Goal: Task Accomplishment & Management: Complete application form

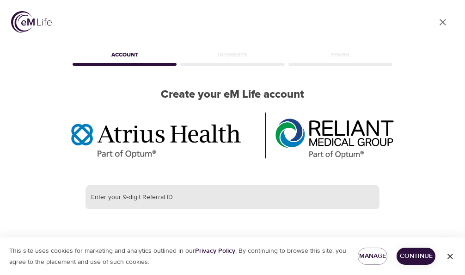
click at [189, 201] on input "text" at bounding box center [233, 196] width 294 height 25
type input "386355791"
click at [392, 257] on span "Continue" at bounding box center [416, 256] width 24 height 12
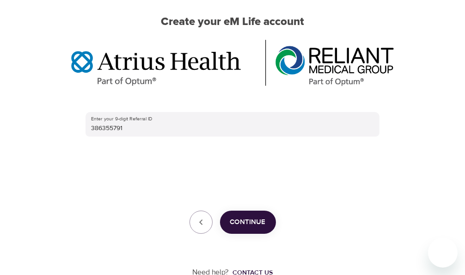
scroll to position [93, 0]
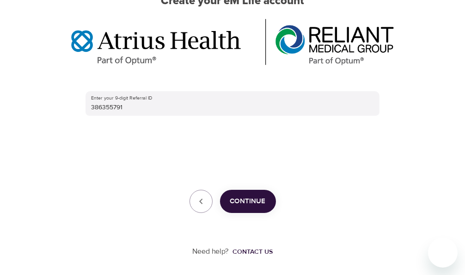
click at [257, 204] on span "Continue" at bounding box center [248, 201] width 36 height 12
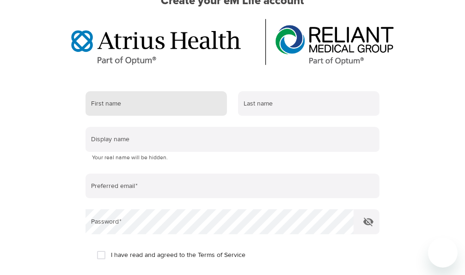
click at [192, 104] on input "text" at bounding box center [156, 103] width 141 height 25
type input "[PERSON_NAME]"
type input "[EMAIL_ADDRESS][DOMAIN_NAME]"
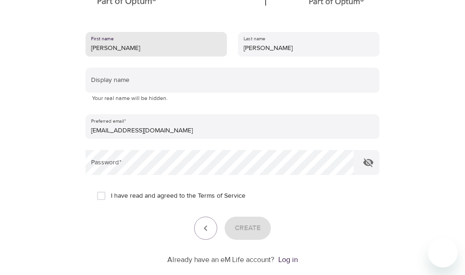
scroll to position [156, 0]
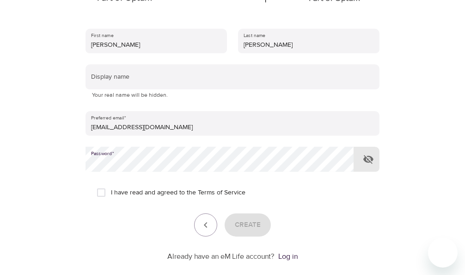
click at [105, 191] on input "I have read and agreed to the Terms of Service" at bounding box center [101, 192] width 19 height 19
checkbox input "true"
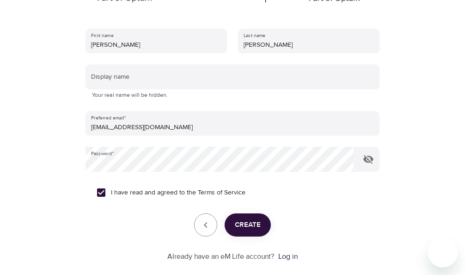
click at [249, 226] on span "Create" at bounding box center [248, 225] width 26 height 12
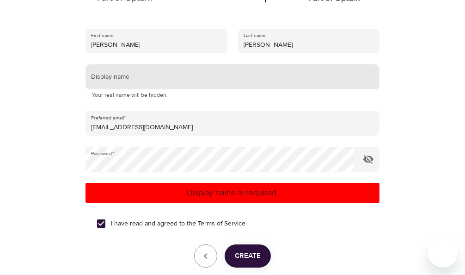
click at [159, 79] on input "text" at bounding box center [233, 76] width 294 height 25
type input "Melodie5432"
click at [263, 256] on button "Create" at bounding box center [248, 255] width 46 height 23
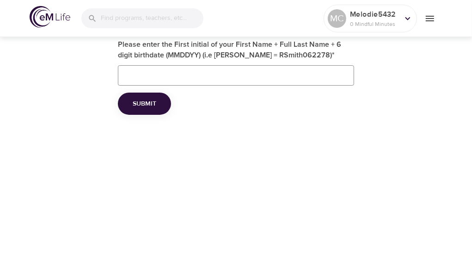
click at [160, 71] on input "Please enter the First initial of your First Name + Full Last Name + 6 digit bi…" at bounding box center [236, 75] width 236 height 20
type input "MCarter10191954"
click at [152, 105] on span "Submit" at bounding box center [145, 104] width 24 height 12
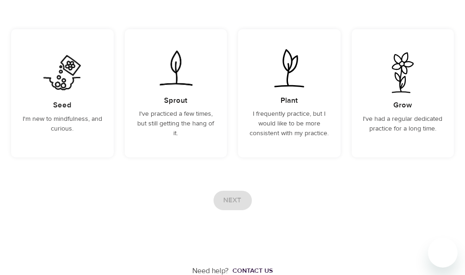
scroll to position [117, 0]
click at [79, 114] on p "I'm new to mindfulness, and curious." at bounding box center [62, 123] width 80 height 19
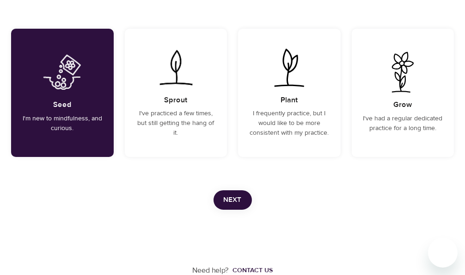
click at [239, 200] on span "Next" at bounding box center [233, 200] width 18 height 12
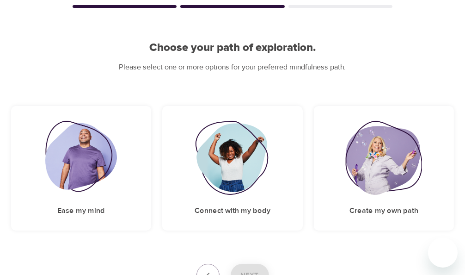
scroll to position [132, 0]
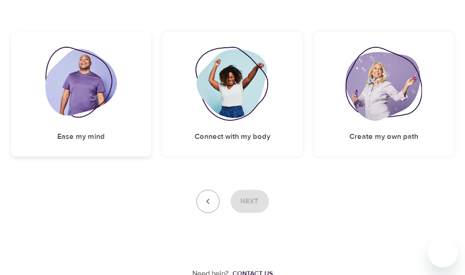
click at [76, 88] on img at bounding box center [81, 84] width 72 height 74
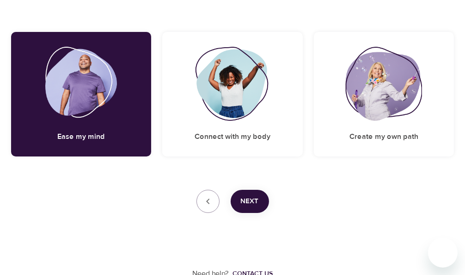
click at [252, 199] on span "Next" at bounding box center [250, 201] width 18 height 12
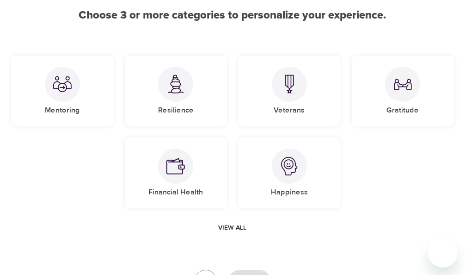
scroll to position [79, 0]
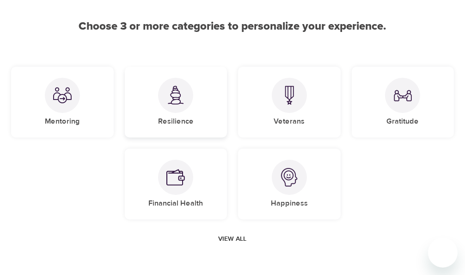
click at [175, 108] on div at bounding box center [175, 95] width 35 height 35
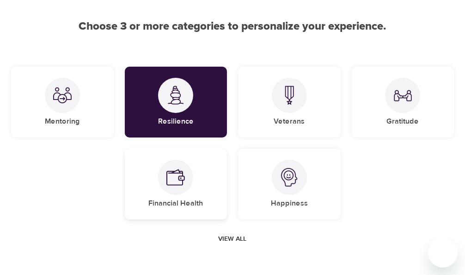
click at [179, 174] on img at bounding box center [175, 177] width 18 height 18
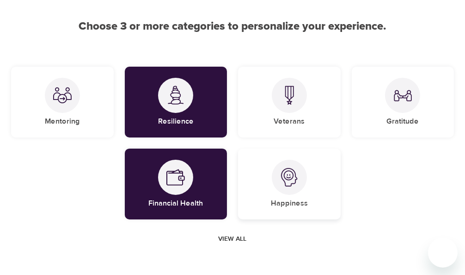
click at [289, 186] on div at bounding box center [289, 176] width 35 height 35
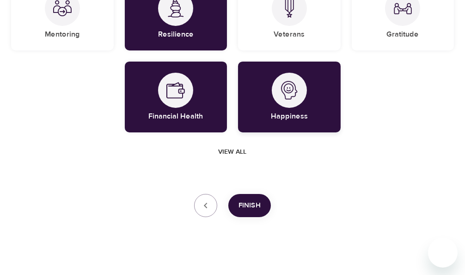
scroll to position [173, 0]
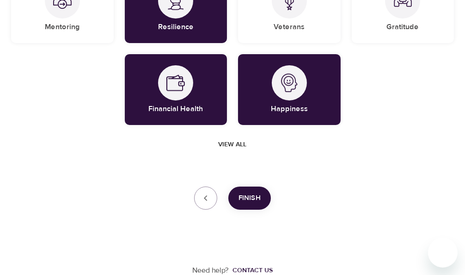
click at [257, 194] on span "Finish" at bounding box center [250, 198] width 22 height 12
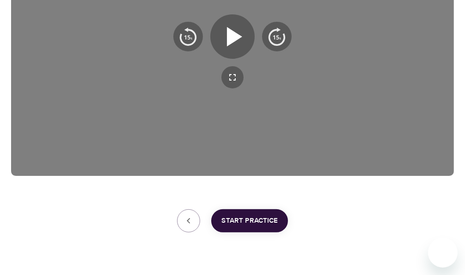
scroll to position [237, 0]
